Goal: Find specific page/section: Find specific page/section

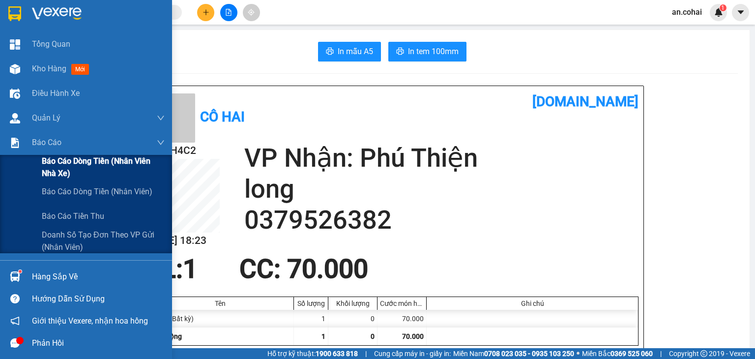
drag, startPoint x: 0, startPoint y: 0, endPoint x: 53, endPoint y: 163, distance: 171.0
click at [53, 163] on span "Báo cáo dòng tiền (Nhân viên Nhà xe)" at bounding box center [103, 167] width 123 height 25
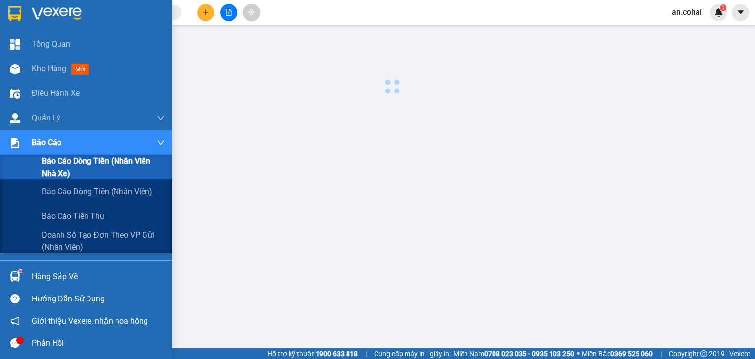
click at [16, 149] on div at bounding box center [14, 142] width 17 height 17
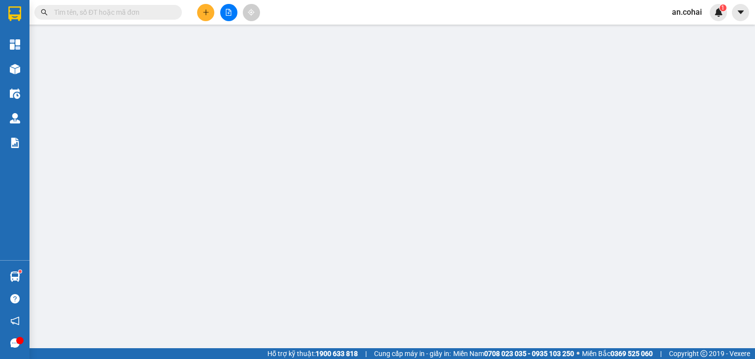
click at [99, 29] on iframe at bounding box center [391, 250] width 715 height 442
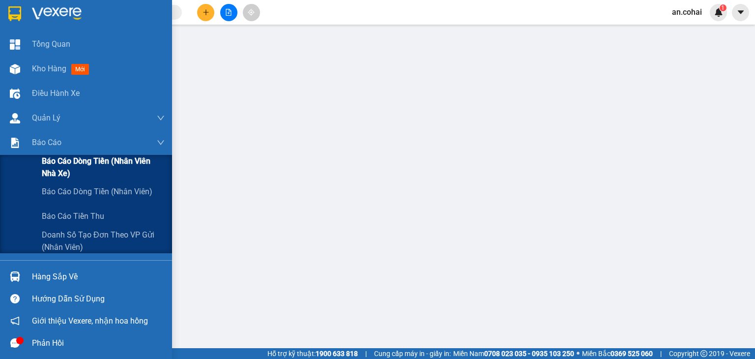
click at [54, 159] on span "Báo cáo dòng tiền (Nhân viên Nhà xe)" at bounding box center [103, 167] width 123 height 25
